Goal: Information Seeking & Learning: Learn about a topic

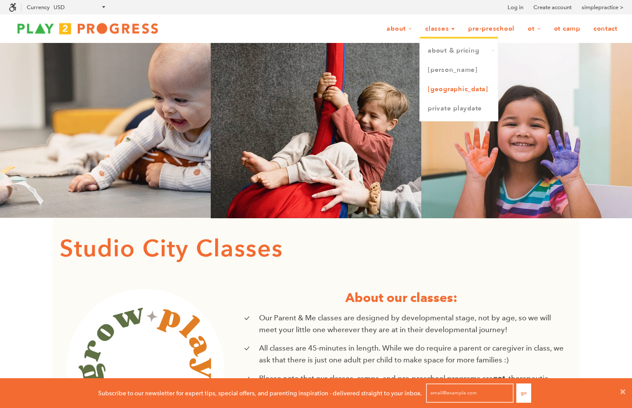
click at [438, 86] on link "[GEOGRAPHIC_DATA]" at bounding box center [459, 89] width 78 height 19
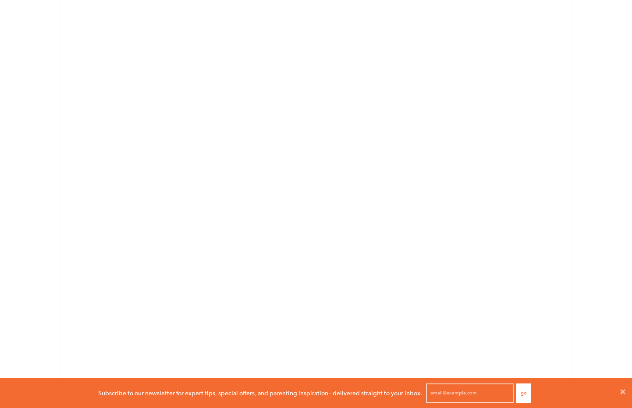
scroll to position [267, 0]
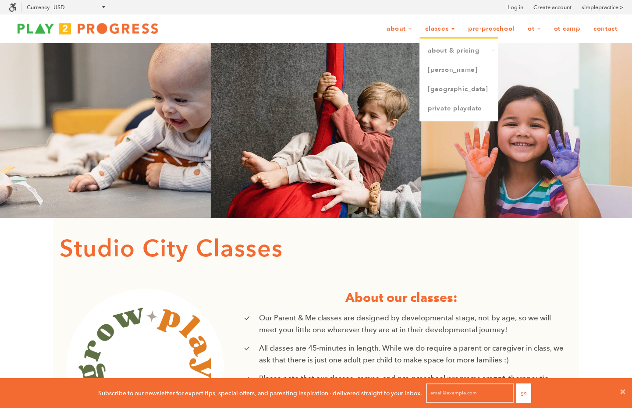
click at [436, 34] on link "Classes" at bounding box center [439, 29] width 41 height 17
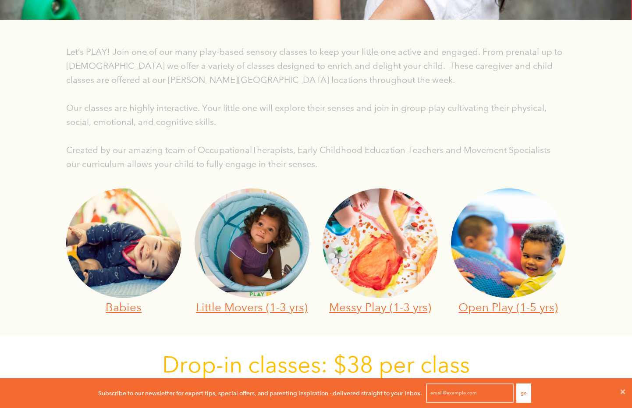
scroll to position [218, 0]
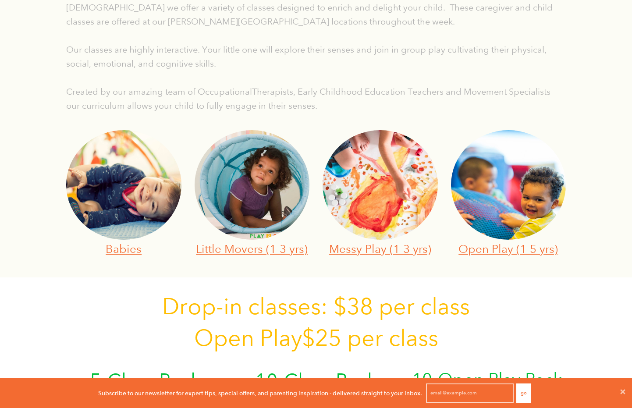
click at [387, 201] on img at bounding box center [380, 185] width 115 height 110
